Goal: Contribute content: Add original content to the website for others to see

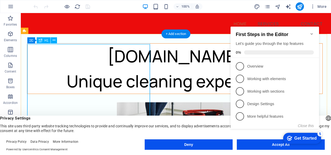
click at [87, 84] on div "Albaclean.al Unique cleaning experience" at bounding box center [174, 68] width 295 height 50
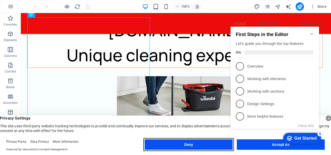
click at [189, 147] on button "Deny" at bounding box center [189, 144] width 88 height 10
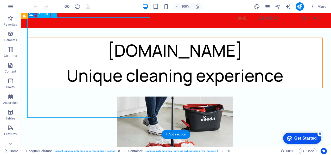
scroll to position [0, 0]
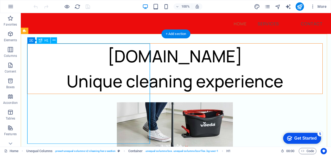
click at [96, 86] on div "Albaclean.al Unique cleaning experience" at bounding box center [174, 68] width 295 height 50
click at [95, 86] on div "Albaclean.al Unique cleaning experience" at bounding box center [174, 68] width 295 height 50
click at [55, 40] on icon at bounding box center [54, 39] width 3 height 5
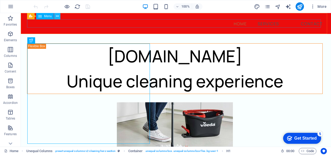
click at [58, 16] on icon at bounding box center [57, 16] width 3 height 5
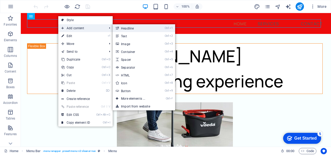
click at [124, 28] on link "Ctrl 1 Headline" at bounding box center [134, 28] width 43 height 8
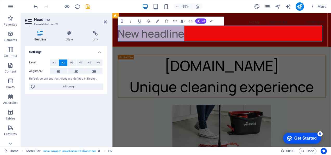
click at [167, 39] on h2 "New headline" at bounding box center [241, 37] width 245 height 19
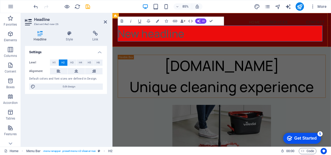
click at [195, 38] on h2 "New headline" at bounding box center [241, 37] width 245 height 19
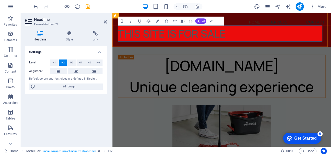
click at [120, 36] on h2 "THIS SITE IS FOR SALE" at bounding box center [241, 37] width 245 height 19
click at [122, 36] on h2 "THIS SITE IS FOR SALE" at bounding box center [241, 37] width 245 height 19
click at [243, 36] on h2 "THIS SITE IS FOR SALE" at bounding box center [241, 37] width 245 height 19
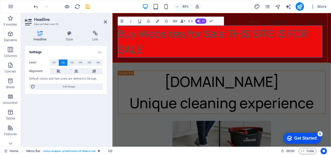
click at [144, 35] on h2 "Buy Websites for Sale THIS SITE IS FOR SALE" at bounding box center [241, 46] width 245 height 37
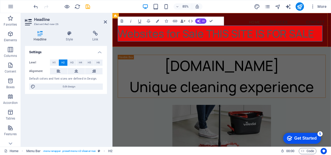
click at [173, 40] on h2 "Websites for Sale THIS SITE IS FOR SALE" at bounding box center [241, 37] width 245 height 19
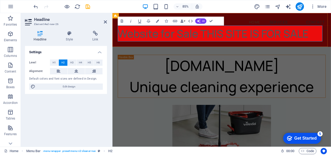
click at [216, 37] on h2 "Website for Sale THIS SITE IS FOR SALE" at bounding box center [241, 37] width 245 height 19
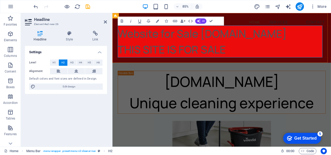
click at [251, 57] on h2 "Website for Sale Albaclean.gr ‌THIS SITE IS FOR SALE" at bounding box center [241, 46] width 245 height 37
click at [254, 57] on h2 "Website for Sale Albaclean.gr ‌THIS SITE IS FOR SALE" at bounding box center [241, 46] width 245 height 37
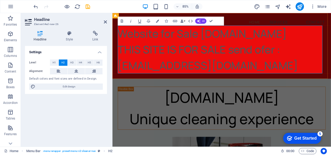
click at [280, 54] on h2 "Website for Sale Albaclean.gr ‌THIS SITE IS FOR SALE send ofer : info@albaclean…" at bounding box center [241, 56] width 245 height 56
click at [122, 22] on icon "button" at bounding box center [121, 20] width 5 height 5
click at [124, 21] on icon "button" at bounding box center [121, 20] width 5 height 5
click at [129, 21] on icon "button" at bounding box center [130, 20] width 5 height 5
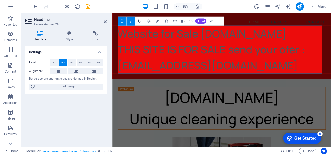
click at [137, 22] on icon "button" at bounding box center [139, 20] width 5 height 5
click at [155, 21] on button "Colors" at bounding box center [157, 21] width 8 height 9
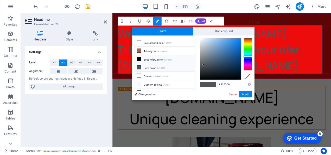
click at [139, 58] on icon at bounding box center [139, 59] width 4 height 4
type input "#000000"
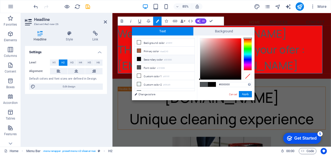
click at [212, 84] on span at bounding box center [212, 84] width 8 height 4
click at [247, 92] on button "Apply" at bounding box center [245, 94] width 13 height 6
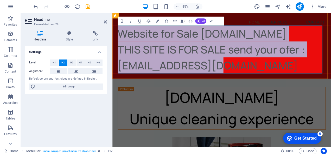
drag, startPoint x: 118, startPoint y: 34, endPoint x: 228, endPoint y: 74, distance: 116.3
click at [228, 74] on h2 "Website for Sale Albaclean.gr ‌THIS SITE IS FOR SALE send your ​ ​ ​ ​​ ​ ofer …" at bounding box center [241, 56] width 245 height 56
click at [124, 20] on icon "button" at bounding box center [121, 20] width 5 height 5
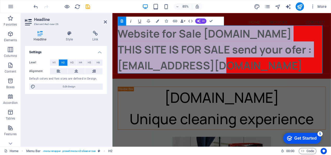
click at [131, 20] on icon "button" at bounding box center [130, 20] width 5 height 5
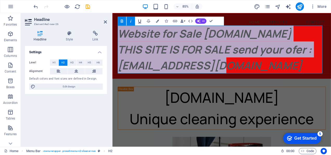
click at [140, 20] on icon "button" at bounding box center [139, 20] width 5 height 5
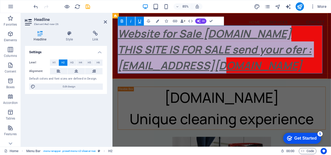
click at [253, 58] on u "Website for Sale Albaclean.gr ‌THIS SITE IS FOR SALE send your ​​​​​ ​ ofer : i…" at bounding box center [233, 55] width 228 height 54
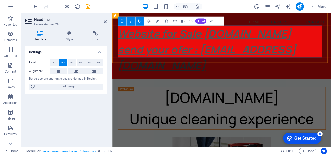
click at [121, 55] on u "Website for Sale Albaclean.gr send your ofer : info@albaclean.al" at bounding box center [224, 55] width 210 height 54
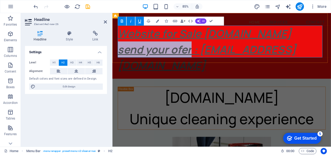
drag, startPoint x: 121, startPoint y: 55, endPoint x: 204, endPoint y: 59, distance: 83.4
click at [204, 59] on u "Website for Sale Albaclean.gr send your ofer : info@albaclean.al" at bounding box center [224, 55] width 210 height 54
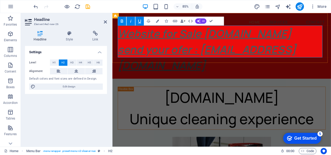
click at [192, 58] on u "Website for Sale Albaclean.gr send your ofer : info@albaclean.al" at bounding box center [224, 55] width 210 height 54
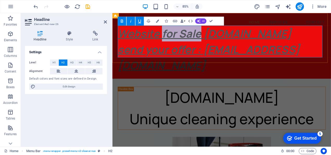
drag, startPoint x: 217, startPoint y: 37, endPoint x: 172, endPoint y: 41, distance: 45.1
click at [172, 41] on u "Website for Sale Albaclean.gr send your offer : info@albaclean.al" at bounding box center [226, 55] width 214 height 54
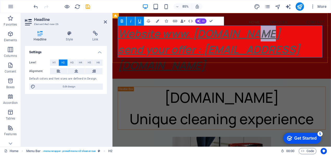
drag, startPoint x: 284, startPoint y: 37, endPoint x: 272, endPoint y: 38, distance: 11.7
click at [272, 38] on h2 "Website www. Albaclean.gr send your offer : info@albaclean.al" at bounding box center [241, 56] width 245 height 56
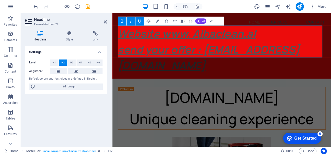
click at [139, 20] on icon "button" at bounding box center [139, 20] width 5 height 5
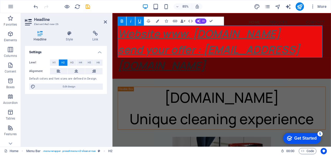
click at [141, 22] on icon "button" at bounding box center [139, 20] width 5 height 5
click at [202, 51] on u "send your offer : info@albaclean.al" at bounding box center [226, 65] width 214 height 36
click at [287, 42] on h2 "Website www. Albaclean.al ​ send your offer : info@albaclean.al" at bounding box center [241, 56] width 245 height 56
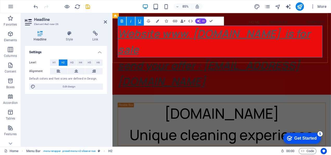
click at [283, 39] on u "Website www. Albaclean.al is for sale" at bounding box center [232, 46] width 227 height 36
click at [169, 37] on u "Website www. Albaclean.al is for sale" at bounding box center [232, 46] width 227 height 36
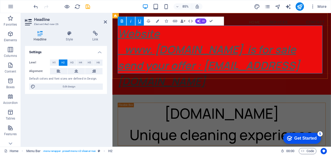
click at [224, 57] on u "Website ‌ www. Albaclean.al is for sale" at bounding box center [224, 46] width 210 height 36
click at [238, 58] on u "Website ‌ www. Albaclean.al is for sale" at bounding box center [224, 46] width 210 height 36
click at [240, 58] on u "Website ‌ www. Albaclean.al is for sale" at bounding box center [224, 46] width 210 height 36
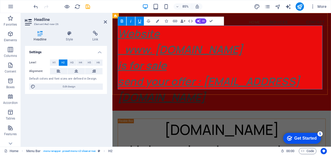
click at [119, 96] on u "send your offer : info@albaclean.al" at bounding box center [226, 103] width 214 height 36
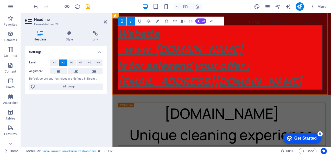
click at [120, 93] on u "send your offer : info@albaclean.al" at bounding box center [227, 84] width 217 height 36
click at [120, 97] on u "send your offer : info@albaclean.al" at bounding box center [227, 84] width 217 height 36
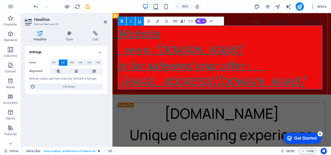
click at [298, 79] on h2 "Website ‌ www. Albaclean.al ‌is for sale ​ send your offer : info@albaclean.al" at bounding box center [241, 65] width 245 height 75
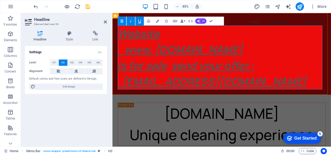
click at [120, 37] on u "Website ‌ www. Albaclean.al ‌is for sale" at bounding box center [192, 55] width 147 height 54
click at [122, 38] on u "Website ‌ www. Albaclean.al ‌is for sale" at bounding box center [192, 55] width 147 height 54
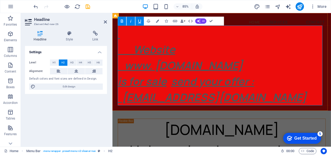
click at [135, 62] on u "‌ Website ‌ www. Albaclean.al ‌is for sale" at bounding box center [192, 64] width 147 height 73
click at [136, 40] on h2 "‌Website ‌ www. Albaclean.al ‌is for sale send your offer : ‌ info@albaclean.al" at bounding box center [241, 75] width 245 height 94
click at [140, 20] on icon "button" at bounding box center [139, 20] width 5 height 5
click at [129, 39] on h2 "​ ‌Website ‌ www. Albaclean.al ‌is for sale send your offer : ‌ info@albaclean.…" at bounding box center [241, 75] width 245 height 94
click at [119, 60] on u "‌Website ‌ www. Albaclean.al ‌is for sale" at bounding box center [192, 74] width 147 height 54
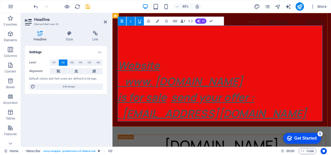
click at [120, 79] on u "‌ Website ‌ www. Albaclean.al ‌is for sale" at bounding box center [192, 93] width 147 height 54
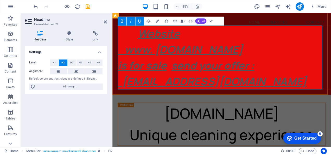
click at [132, 40] on em "Website ‌ www. Albaclean.al ‌is for sale send your offer : ‌ info@albaclean.al" at bounding box center [230, 64] width 222 height 73
click at [207, 37] on u "Website ‌ www. Albaclean.al ‌is for sale" at bounding box center [192, 55] width 147 height 54
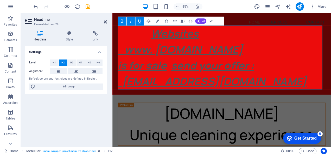
click at [106, 22] on icon at bounding box center [105, 22] width 3 height 4
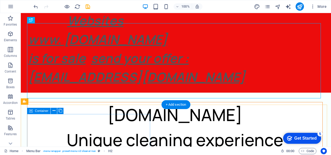
scroll to position [26, 0]
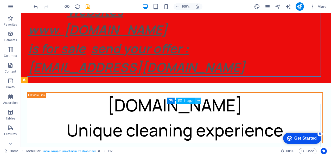
click at [197, 99] on icon at bounding box center [198, 100] width 3 height 5
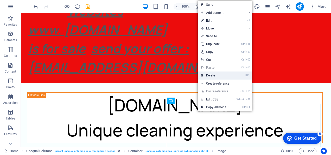
click at [210, 75] on link "⌦ Delete" at bounding box center [215, 75] width 35 height 8
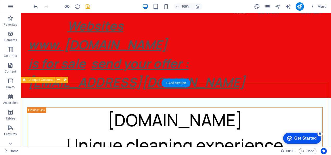
scroll to position [0, 0]
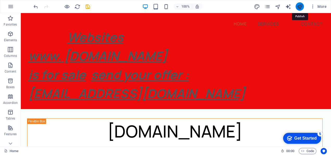
click at [298, 6] on icon "publish" at bounding box center [300, 7] width 6 height 6
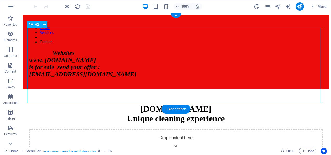
drag, startPoint x: 140, startPoint y: 99, endPoint x: 140, endPoint y: 77, distance: 22.4
click at [140, 77] on div "Websites www. Albaclean.al is for sale send your offer : info@albaclean.al" at bounding box center [176, 63] width 294 height 28
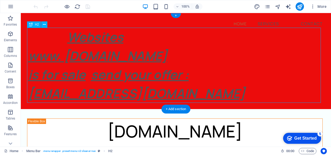
drag, startPoint x: 62, startPoint y: 32, endPoint x: 80, endPoint y: 48, distance: 24.0
click at [91, 54] on div "Websites www. Albaclean.al is for sale send your offer : info@albaclean.al" at bounding box center [176, 65] width 296 height 75
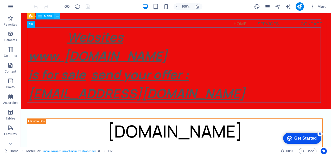
click at [58, 16] on icon at bounding box center [57, 16] width 3 height 5
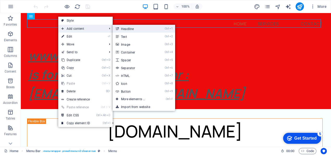
click at [125, 28] on link "Ctrl 1 Headline" at bounding box center [134, 29] width 43 height 8
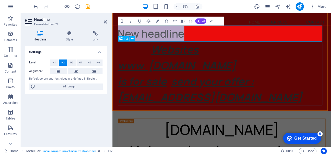
click at [243, 58] on div "Websites www. Albaclean.al is for sale send your offer : info@albaclean.al" at bounding box center [241, 83] width 245 height 75
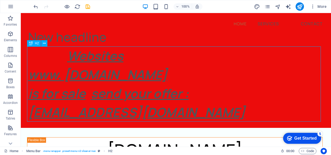
drag, startPoint x: 139, startPoint y: 119, endPoint x: 131, endPoint y: 104, distance: 16.9
click at [131, 104] on div "Websites www. Albaclean.al is for sale send your offer : info@albaclean.al" at bounding box center [176, 83] width 296 height 75
click at [63, 52] on div "Websites www. Albaclean.al is for sale send your offer : info@albaclean.al" at bounding box center [176, 83] width 296 height 75
drag, startPoint x: 63, startPoint y: 52, endPoint x: 133, endPoint y: 93, distance: 81.6
click at [133, 93] on div "Websites www. Albaclean.al is for sale send your offer : info@albaclean.al" at bounding box center [176, 83] width 296 height 75
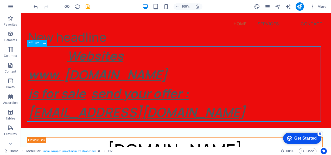
drag, startPoint x: 144, startPoint y: 110, endPoint x: 96, endPoint y: 83, distance: 54.8
click at [97, 84] on div "Websites www. Albaclean.al is for sale send your offer : info@albaclean.al" at bounding box center [176, 83] width 296 height 75
click at [97, 71] on div "Websites www. Albaclean.al is for sale send your offer : info@albaclean.al" at bounding box center [176, 83] width 296 height 75
click at [125, 106] on div "Websites www. Albaclean.al is for sale send your offer : info@albaclean.al" at bounding box center [176, 83] width 296 height 75
click at [45, 44] on icon at bounding box center [44, 43] width 3 height 5
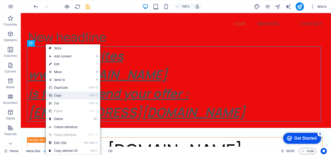
click at [61, 95] on link "Ctrl C Copy" at bounding box center [63, 95] width 35 height 8
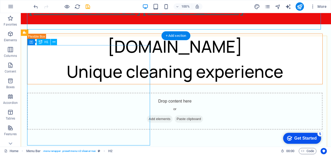
scroll to position [104, 0]
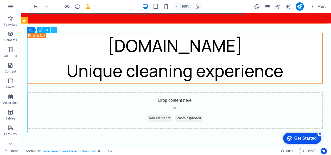
click at [54, 30] on icon at bounding box center [54, 29] width 3 height 5
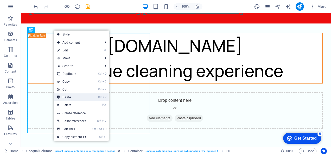
click at [70, 98] on link "Ctrl V Paste" at bounding box center [71, 97] width 35 height 8
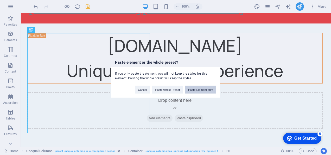
click at [196, 89] on button "Paste Element only" at bounding box center [200, 90] width 31 height 8
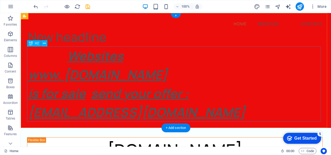
scroll to position [0, 0]
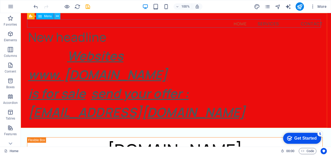
click at [58, 16] on icon at bounding box center [57, 16] width 3 height 5
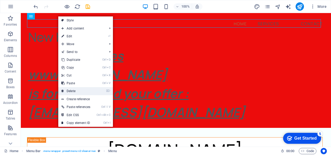
click at [74, 91] on link "⌦ Delete" at bounding box center [75, 91] width 35 height 8
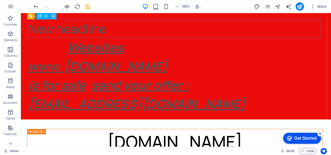
click at [55, 15] on icon at bounding box center [53, 16] width 3 height 5
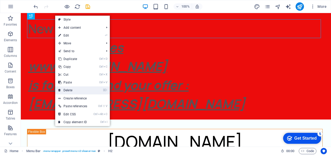
click at [71, 89] on link "⌦ Delete" at bounding box center [72, 90] width 35 height 8
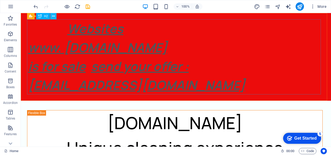
click at [54, 16] on icon at bounding box center [53, 16] width 3 height 5
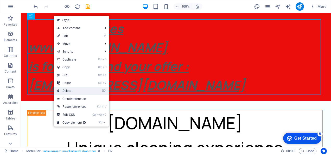
click at [70, 89] on link "⌦ Delete" at bounding box center [71, 91] width 35 height 8
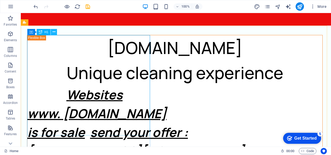
click at [54, 31] on icon at bounding box center [54, 31] width 3 height 5
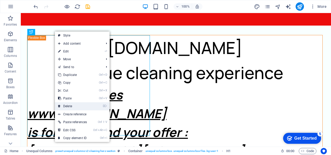
drag, startPoint x: 70, startPoint y: 105, endPoint x: 49, endPoint y: 91, distance: 24.8
click at [70, 105] on link "⌦ Delete" at bounding box center [72, 106] width 35 height 8
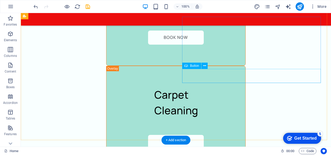
scroll to position [1037, 0]
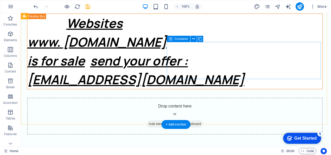
scroll to position [0, 0]
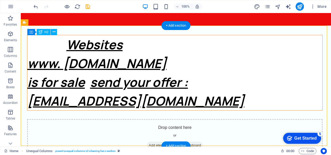
drag, startPoint x: 59, startPoint y: 41, endPoint x: 87, endPoint y: 87, distance: 54.2
click at [87, 87] on div "Websites www. Albaclean.al is for sale send your offer : info@albaclean.al" at bounding box center [174, 72] width 295 height 75
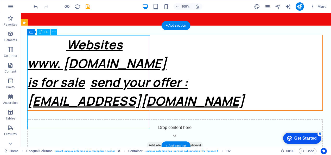
drag, startPoint x: 141, startPoint y: 124, endPoint x: 93, endPoint y: 92, distance: 57.6
click at [66, 110] on div "Websites www. Albaclean.al is for sale send your offer : info@albaclean.al" at bounding box center [174, 72] width 295 height 75
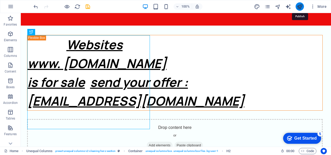
click at [300, 7] on icon "publish" at bounding box center [300, 7] width 6 height 6
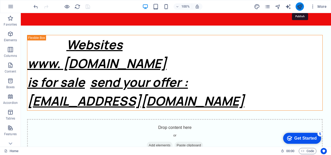
click at [301, 7] on icon "publish" at bounding box center [300, 7] width 6 height 6
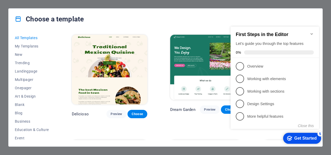
scroll to position [781, 0]
